Goal: Information Seeking & Learning: Check status

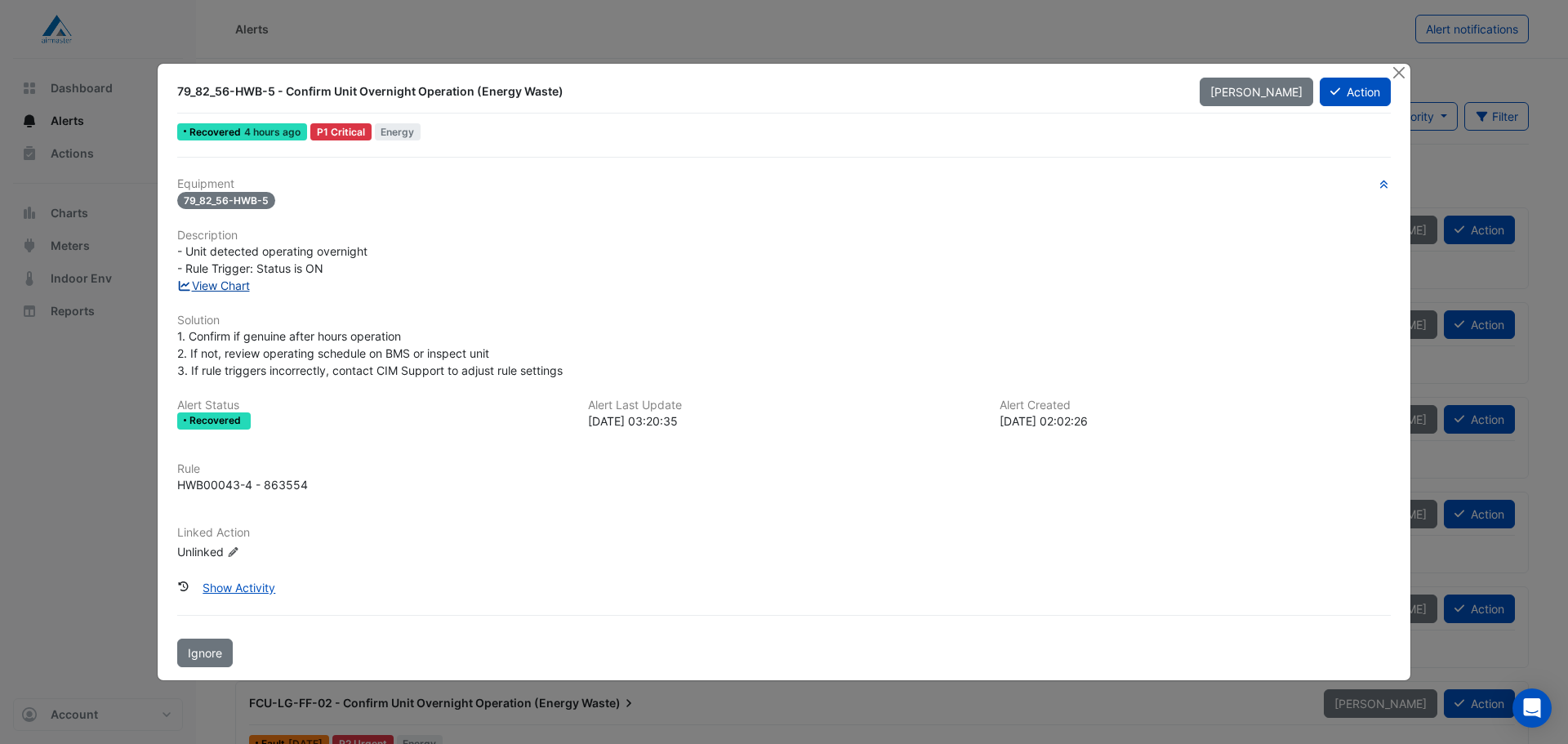
click at [249, 284] on link "View Chart" at bounding box center [214, 285] width 73 height 14
click at [1394, 75] on button "Close" at bounding box center [1399, 72] width 17 height 17
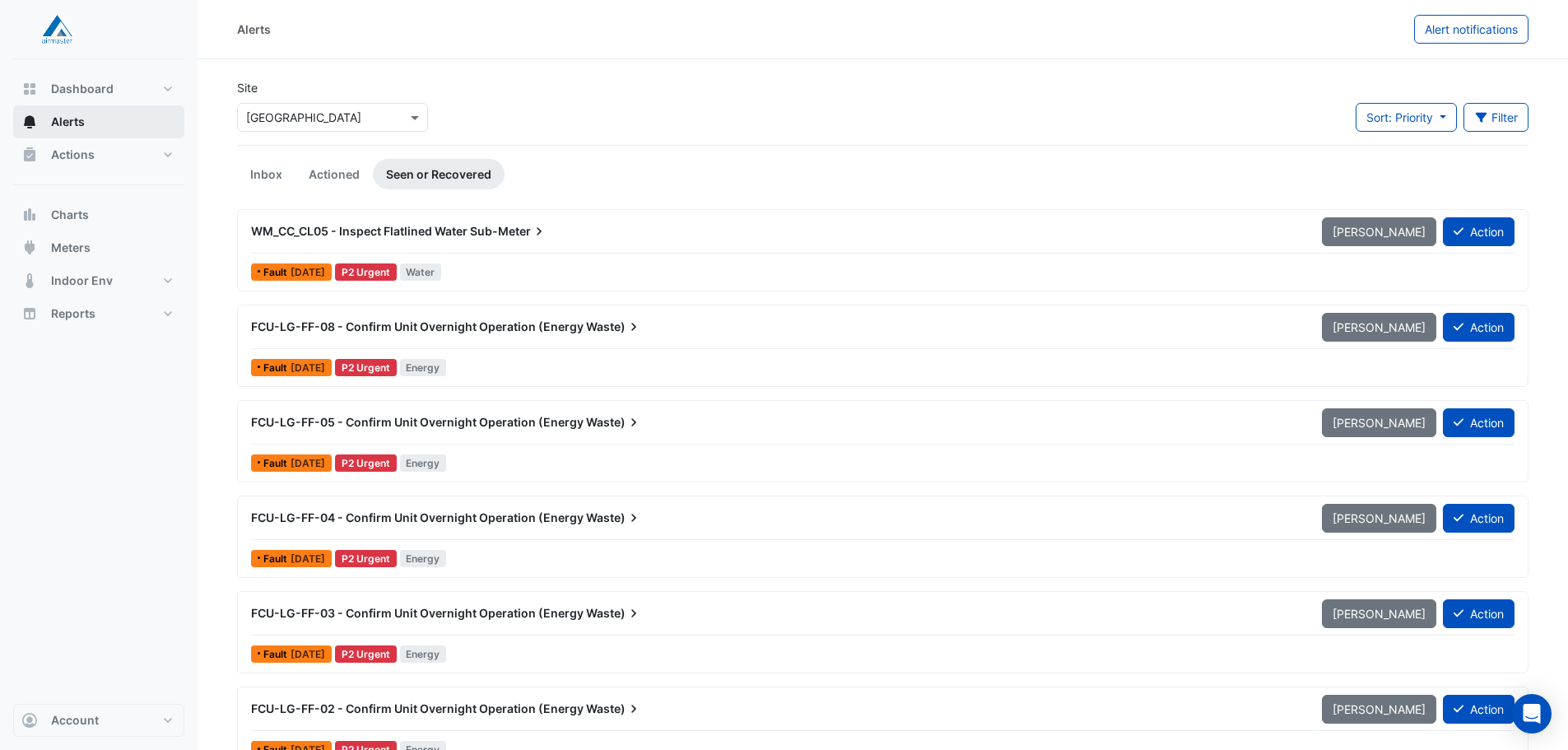
click at [67, 126] on span "Alerts" at bounding box center [67, 121] width 33 height 16
click at [168, 276] on button "Indoor Env" at bounding box center [99, 280] width 171 height 33
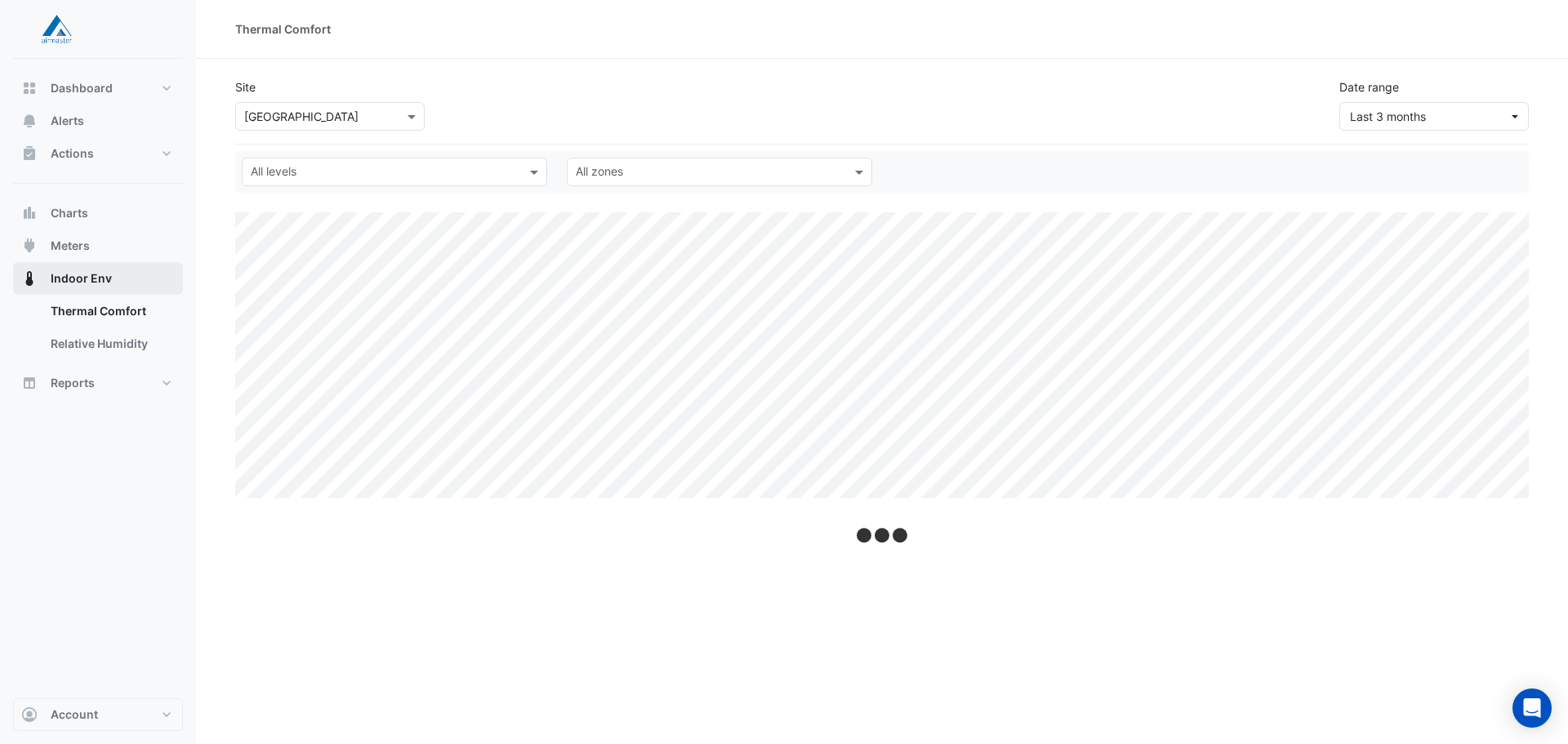
click at [167, 274] on button "Indoor Env" at bounding box center [98, 278] width 170 height 32
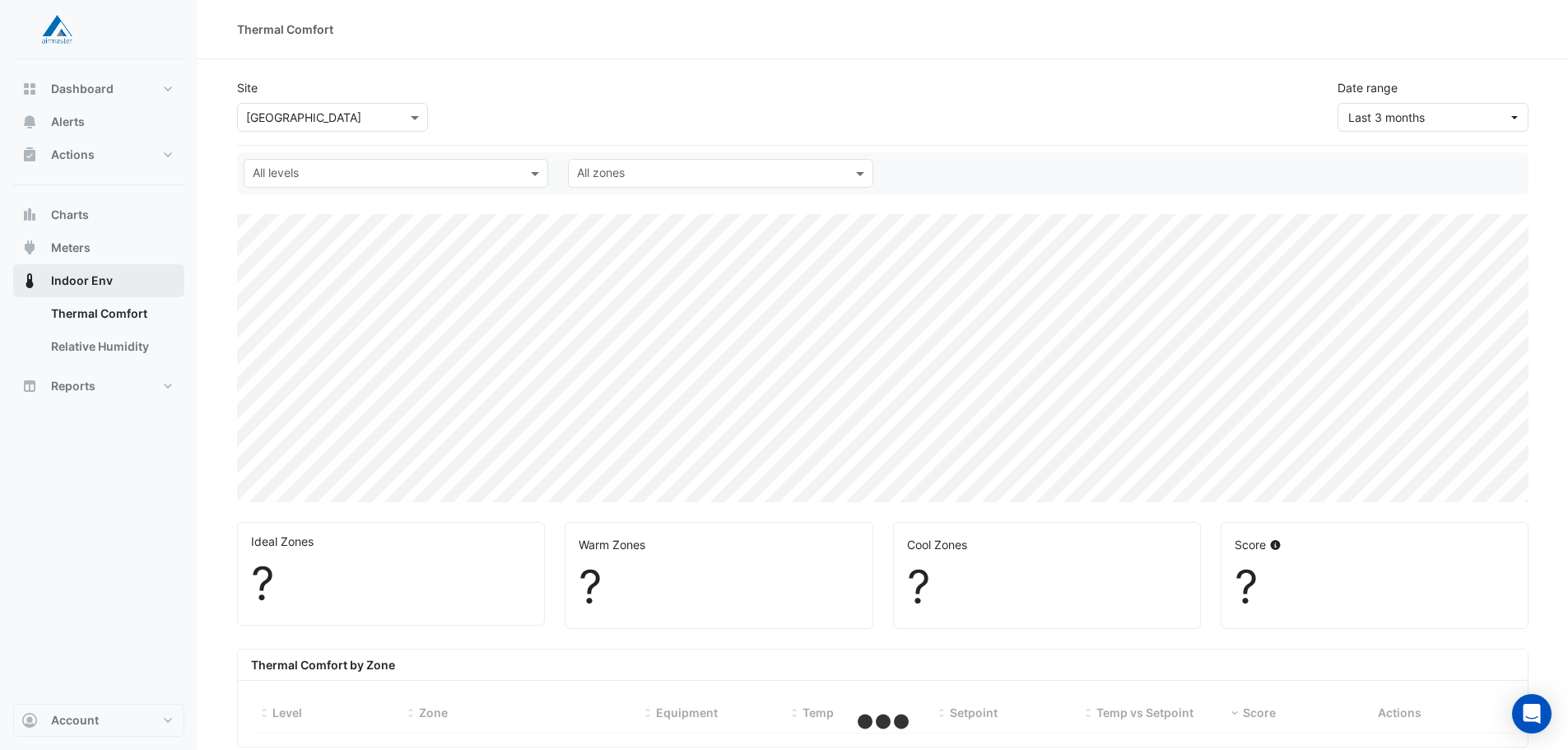
click at [85, 279] on span "Indoor Env" at bounding box center [81, 280] width 62 height 16
click at [70, 254] on span "Meters" at bounding box center [70, 247] width 39 height 16
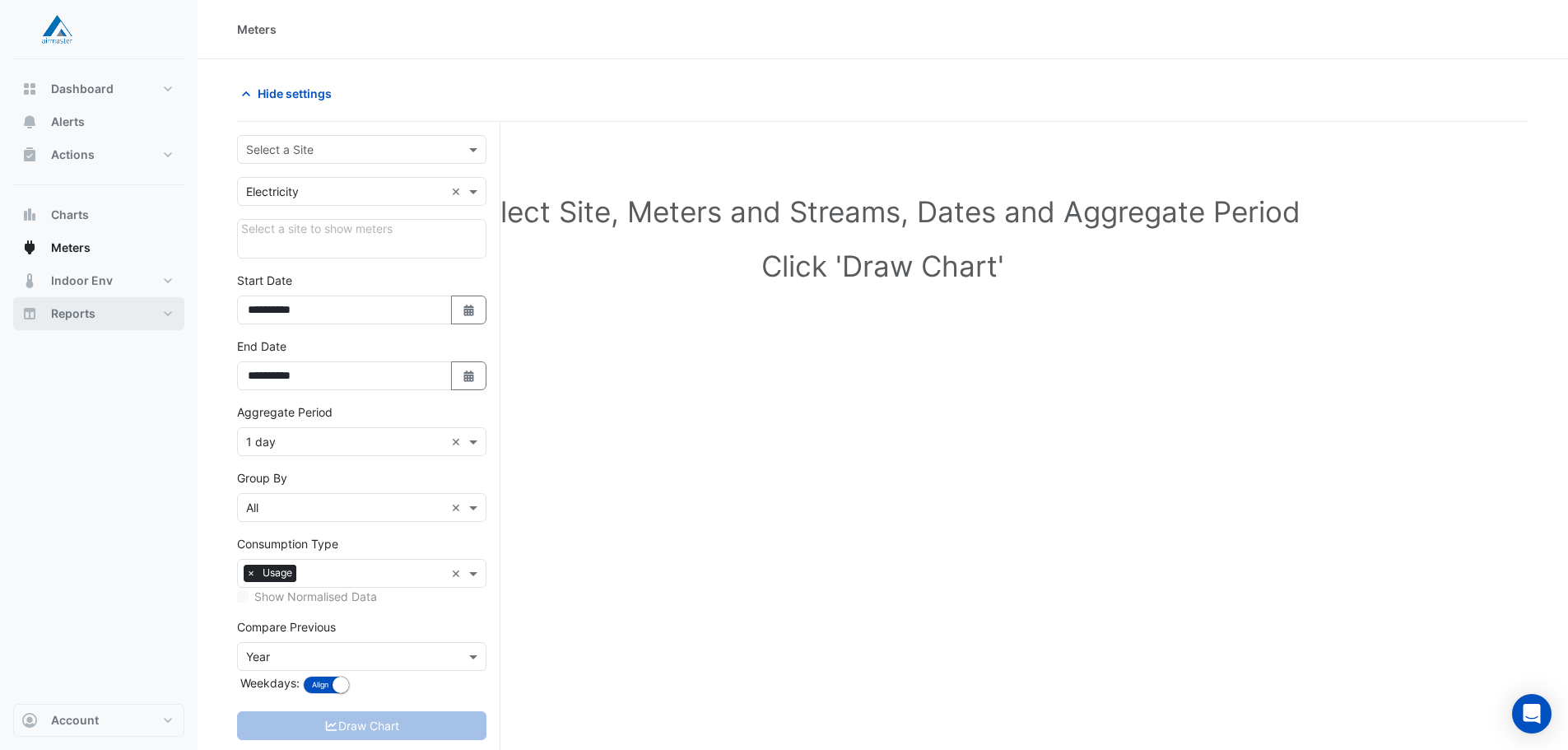
click at [74, 312] on span "Reports" at bounding box center [73, 313] width 44 height 16
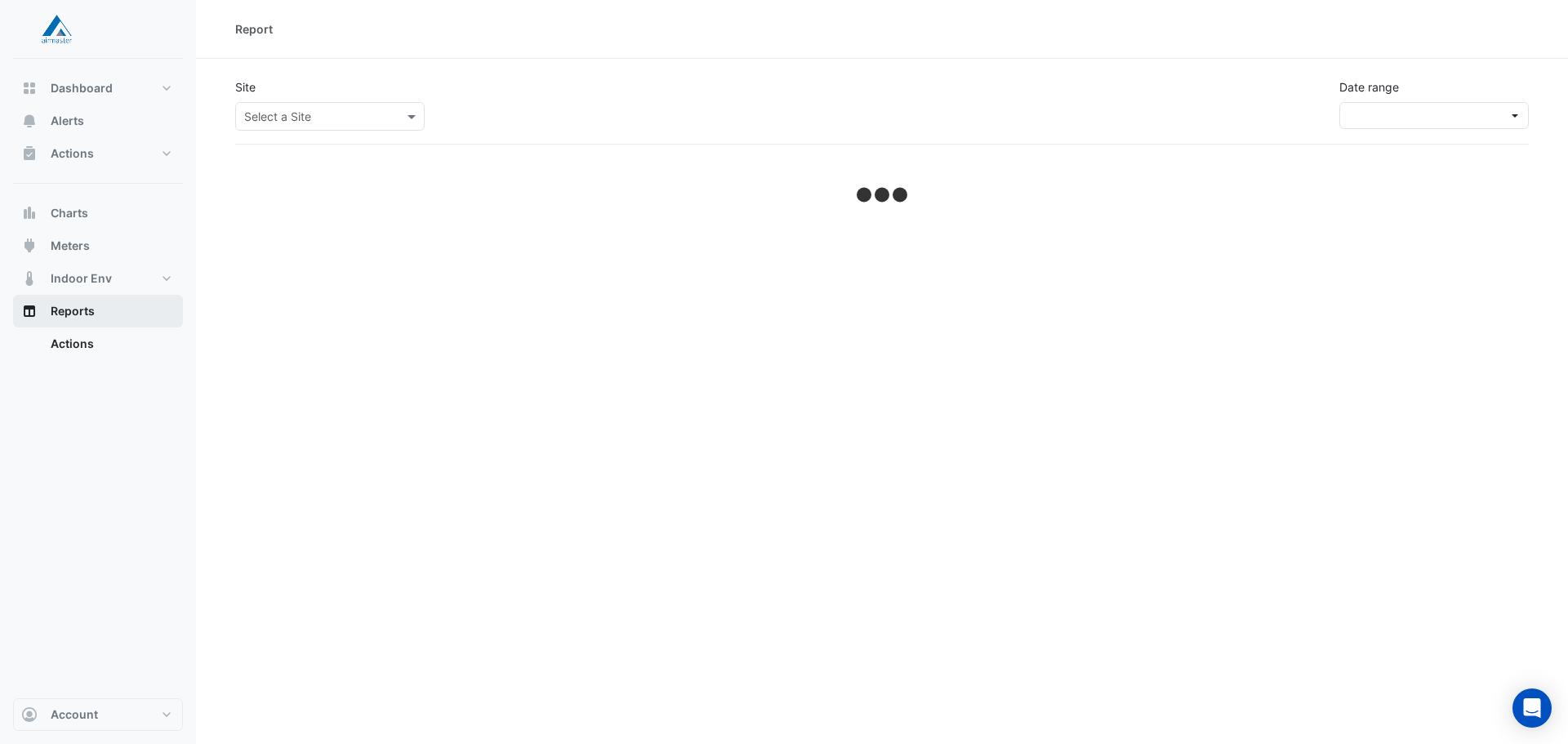
select select "***"
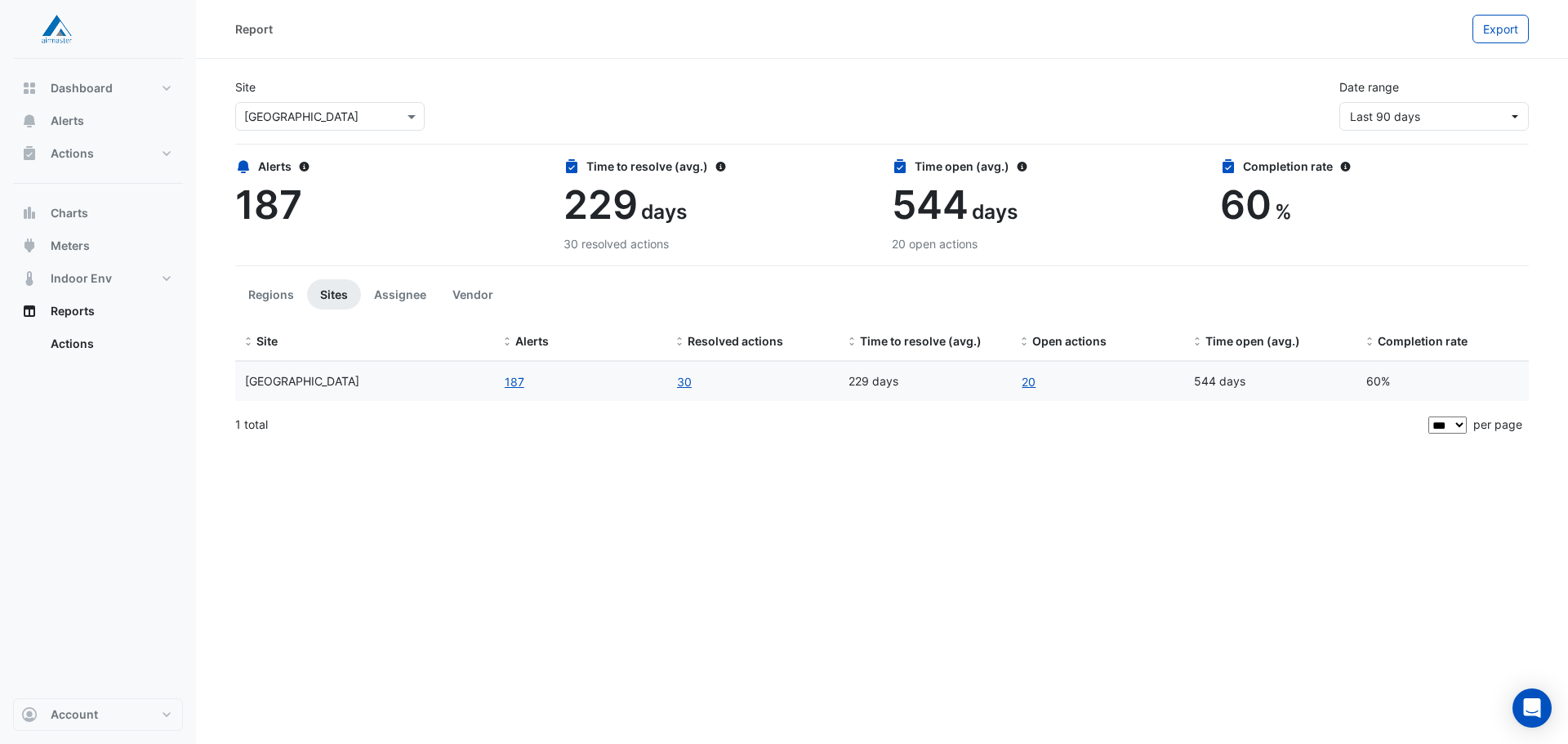
click at [472, 127] on div "Site Select a Site × Canberra Centre Date range Last 90 days" at bounding box center [883, 98] width 1314 height 65
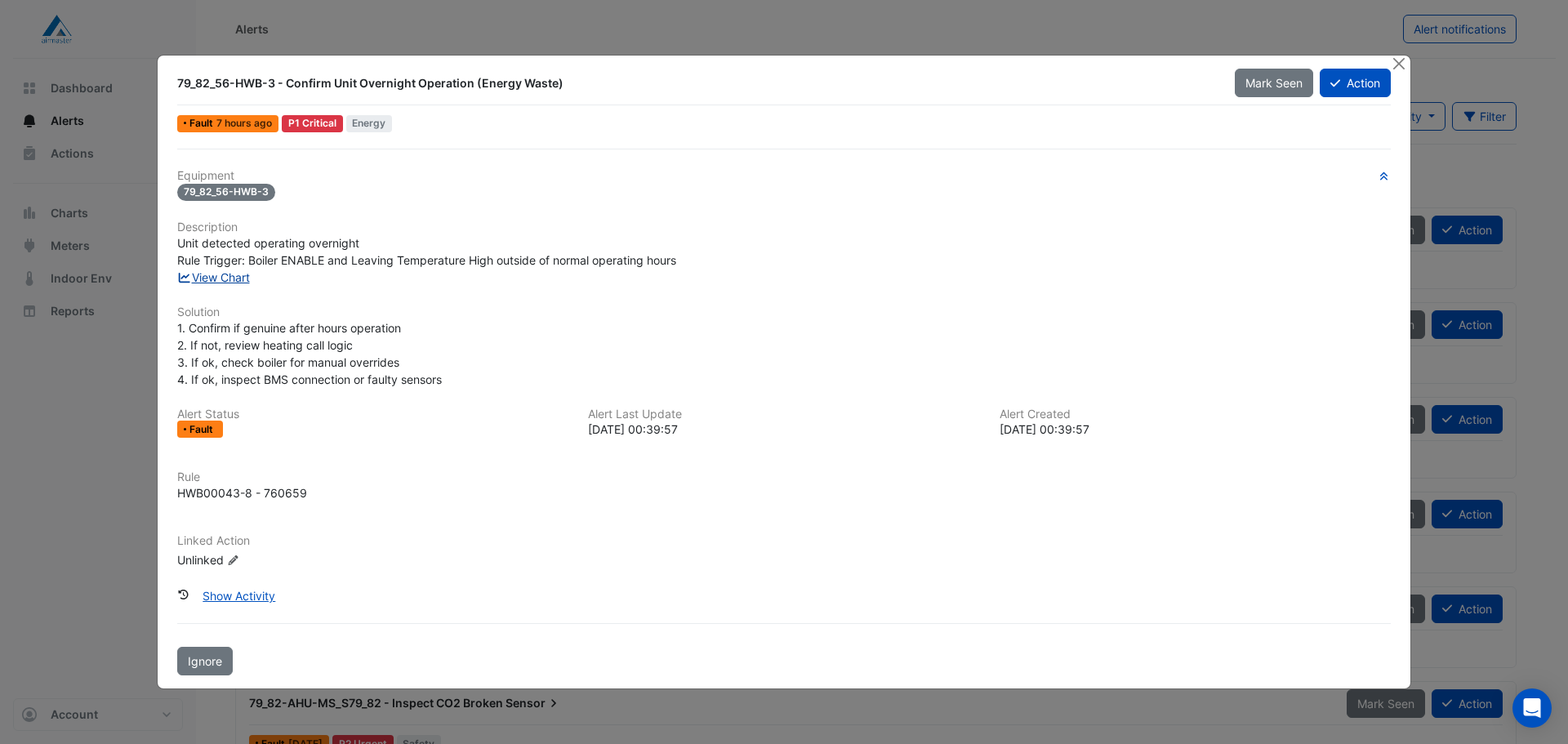
click at [215, 275] on link "View Chart" at bounding box center [214, 277] width 73 height 14
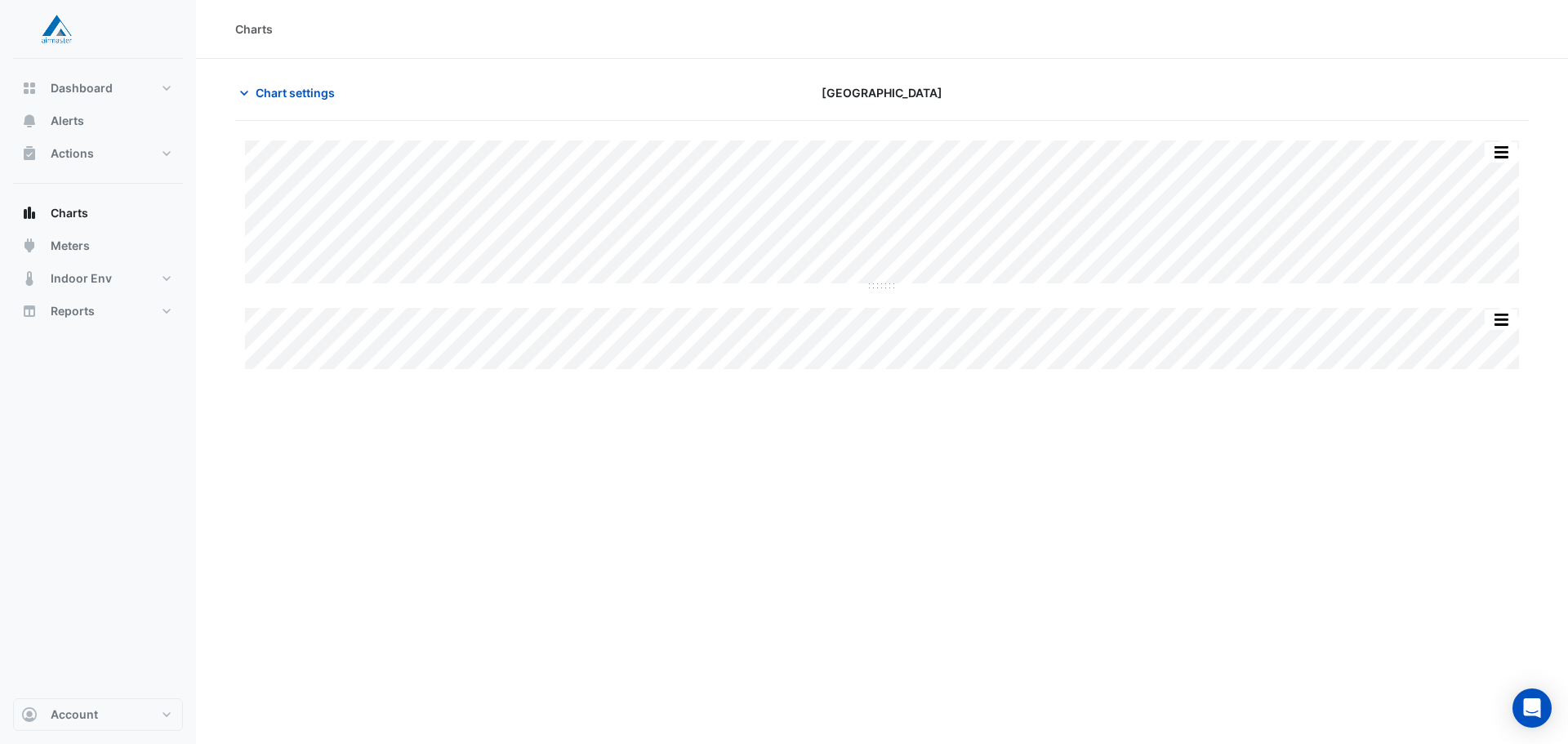
click at [904, 308] on div "Split All Split None Print Save as JPEG Save as PNG Pivot Data Table Export CSV…" at bounding box center [882, 254] width 1294 height 229
click at [1083, 516] on div "Charts Chart settings [GEOGRAPHIC_DATA] Split All Split None Print Save as JPEG…" at bounding box center [883, 372] width 1372 height 744
click at [1470, 154] on button "button" at bounding box center [1468, 153] width 32 height 21
